Goal: Information Seeking & Learning: Check status

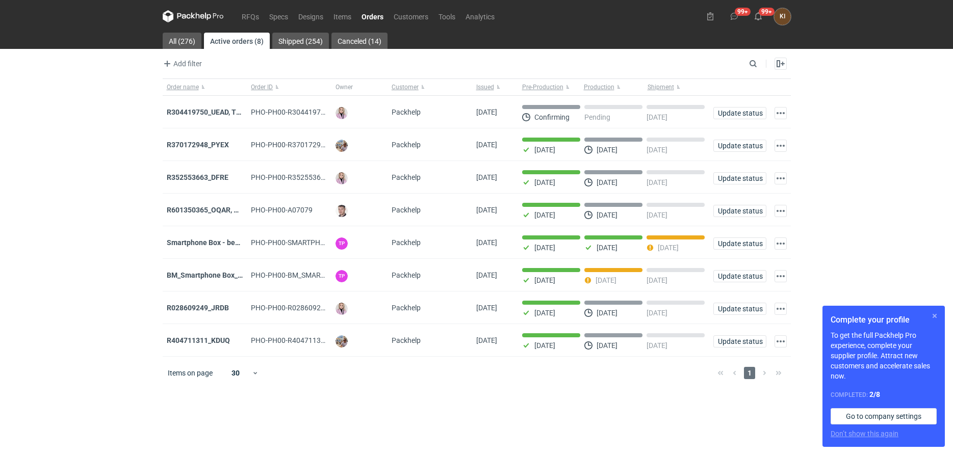
click at [936, 317] on button "button" at bounding box center [935, 316] width 12 height 12
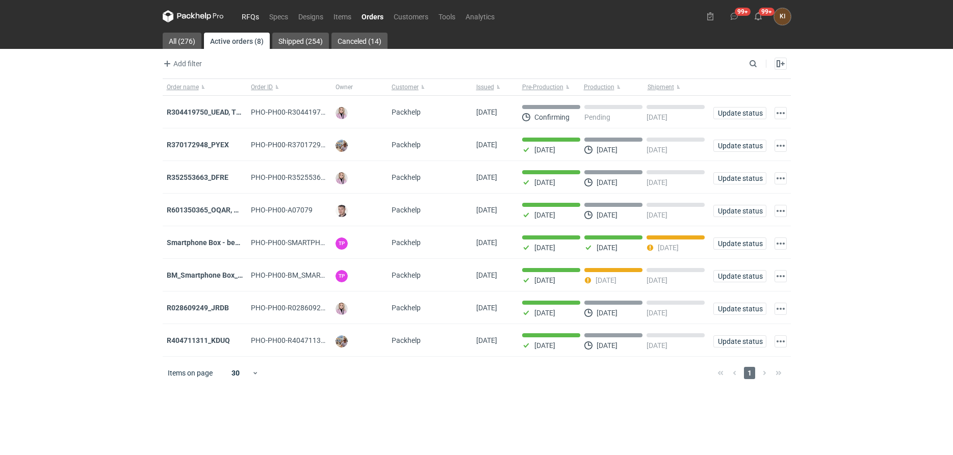
click at [248, 17] on link "RFQs" at bounding box center [251, 16] width 28 height 12
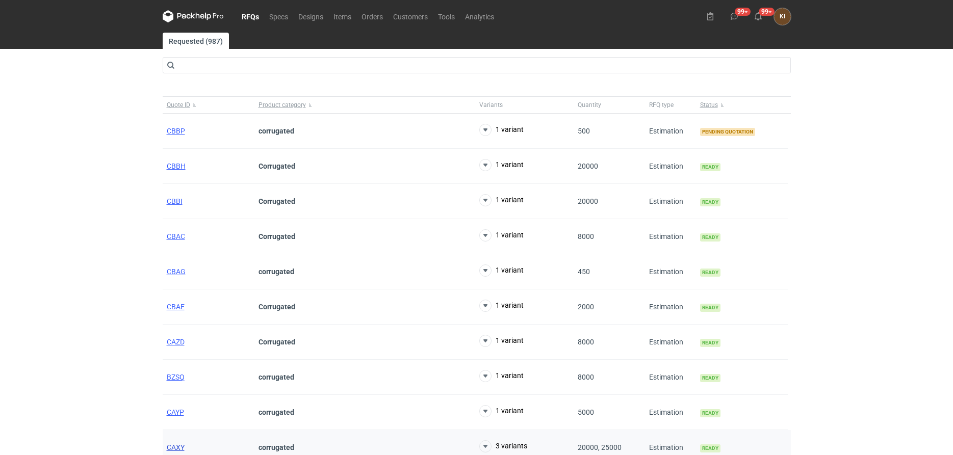
click at [176, 445] on span "CAXY" at bounding box center [176, 448] width 18 height 8
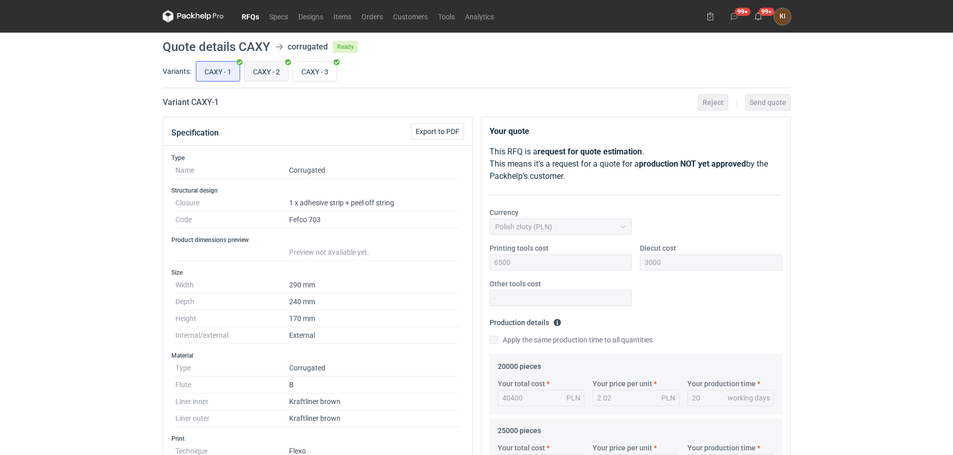
click at [265, 63] on input "CAXY - 2" at bounding box center [266, 71] width 43 height 19
radio input "true"
click at [322, 70] on input "CAXY - 3" at bounding box center [314, 71] width 43 height 19
radio input "true"
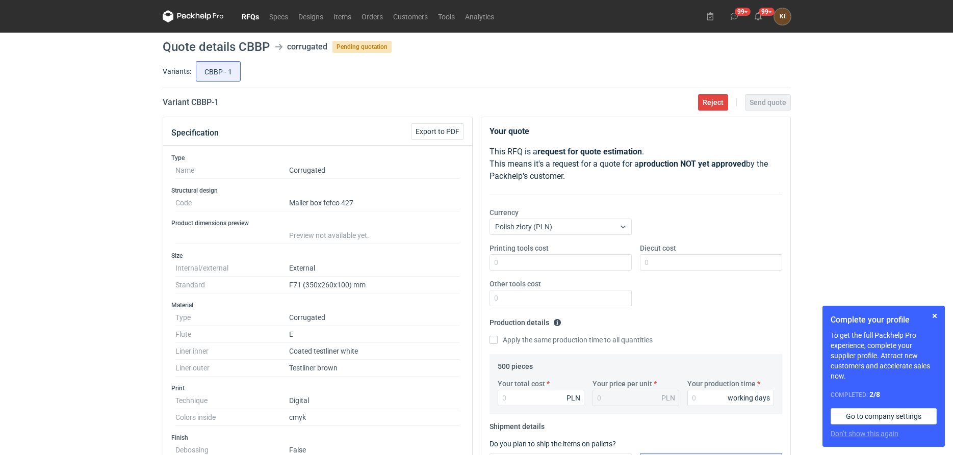
click at [651, 153] on p "This RFQ is a request for quote estimation . This means it's a request for a qu…" at bounding box center [636, 164] width 293 height 37
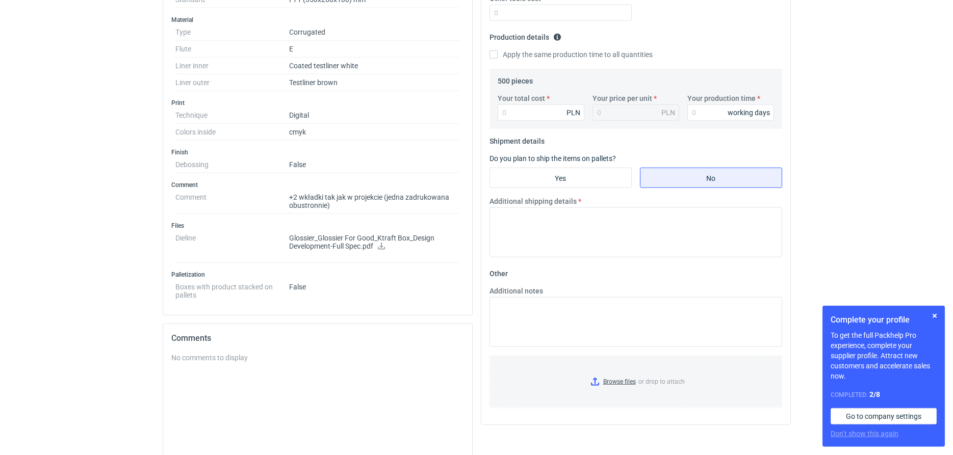
scroll to position [260, 0]
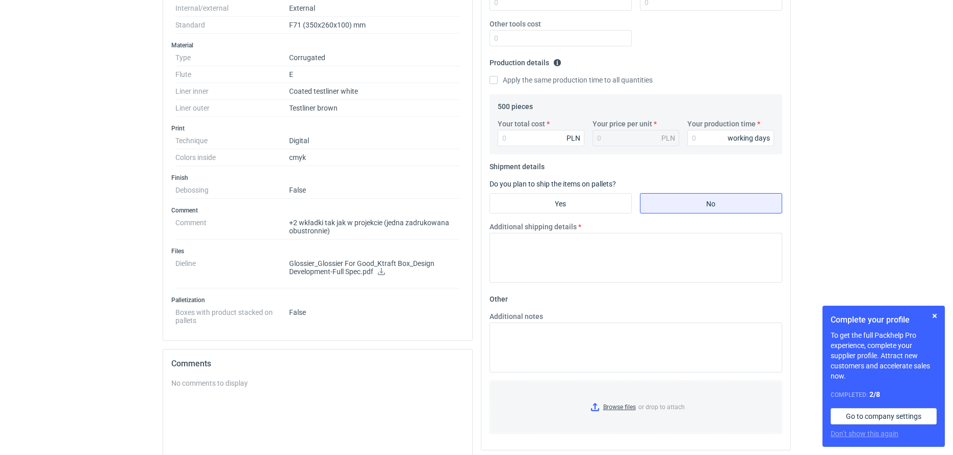
click at [380, 270] on icon at bounding box center [381, 271] width 8 height 7
click at [934, 318] on button "button" at bounding box center [935, 316] width 12 height 12
